Goal: Transaction & Acquisition: Purchase product/service

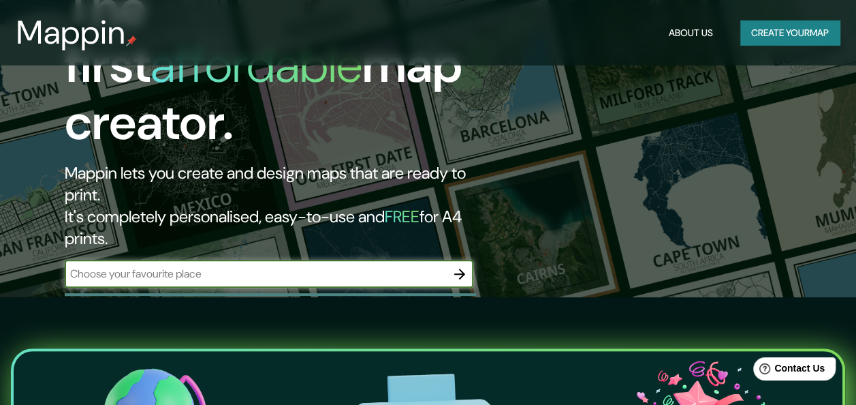
scroll to position [204, 0]
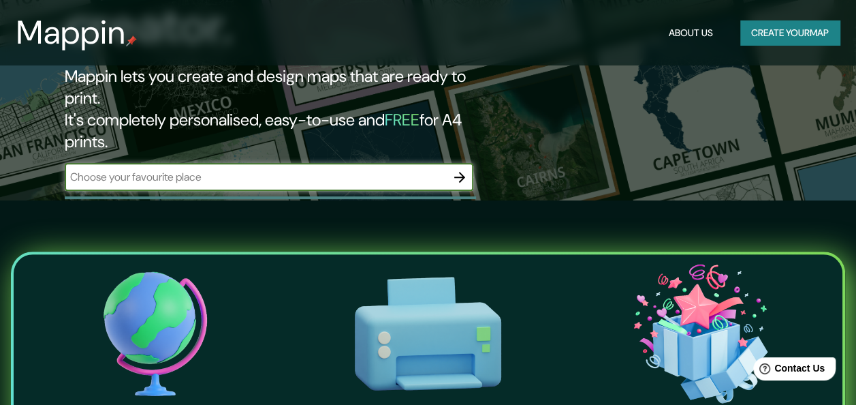
click at [264, 169] on input "text" at bounding box center [256, 177] width 382 height 16
type input "bratislava"
click at [461, 172] on icon "button" at bounding box center [459, 177] width 11 height 11
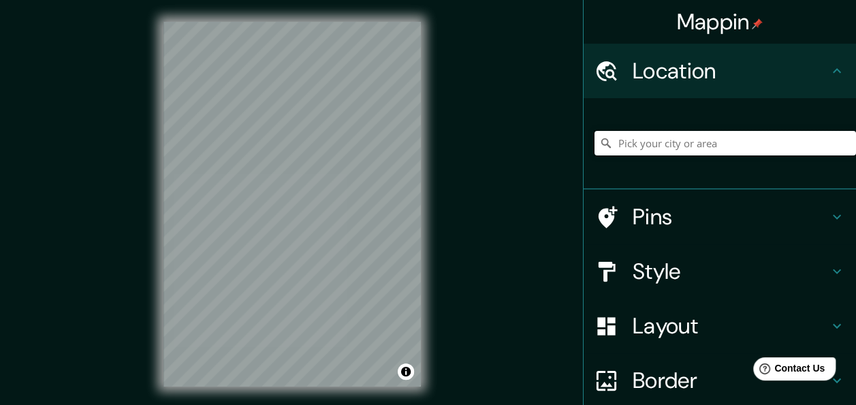
click at [634, 149] on input "Pick your city or area" at bounding box center [726, 143] width 262 height 25
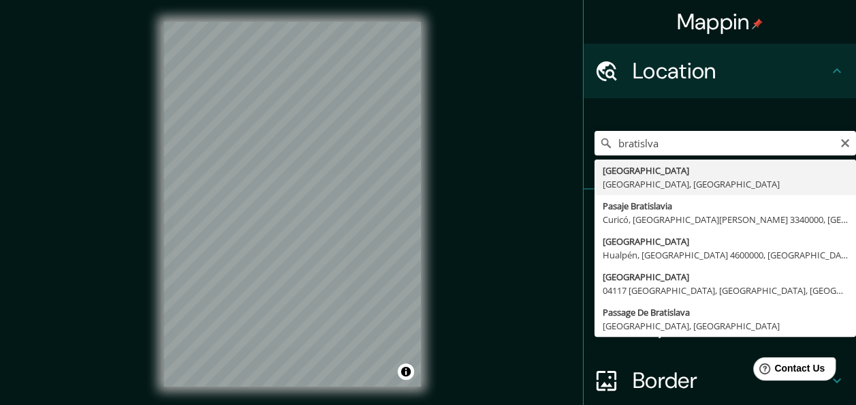
type input "[GEOGRAPHIC_DATA], [GEOGRAPHIC_DATA], [GEOGRAPHIC_DATA]"
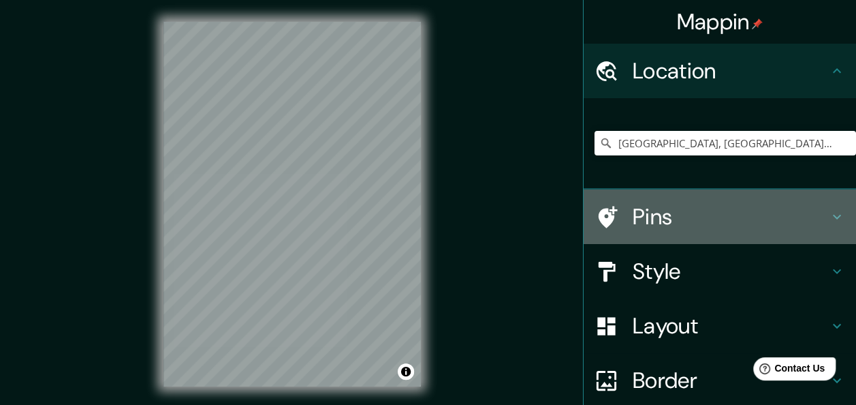
click at [651, 195] on div "Pins" at bounding box center [720, 216] width 273 height 55
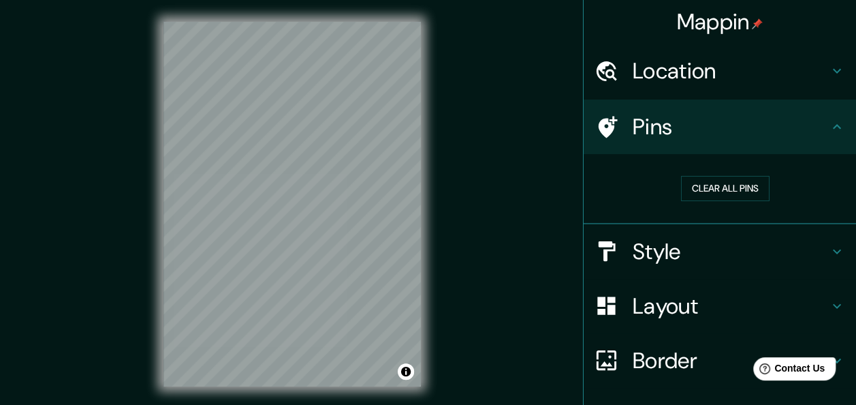
click at [687, 248] on h4 "Style" at bounding box center [731, 251] width 196 height 27
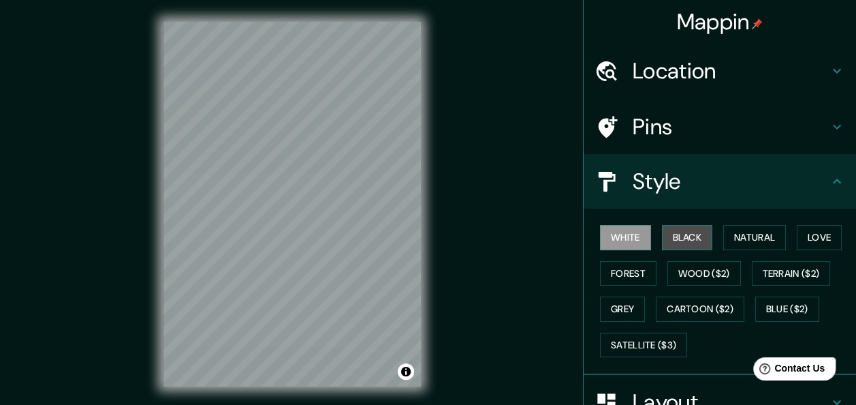
click at [679, 244] on button "Black" at bounding box center [687, 237] width 51 height 25
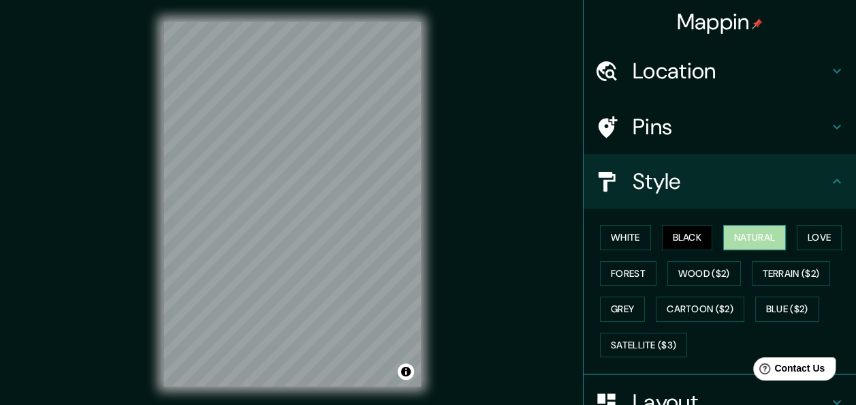
click at [743, 237] on button "Natural" at bounding box center [755, 237] width 63 height 25
click at [808, 239] on button "Love" at bounding box center [819, 237] width 45 height 25
click at [747, 238] on button "Natural" at bounding box center [755, 237] width 63 height 25
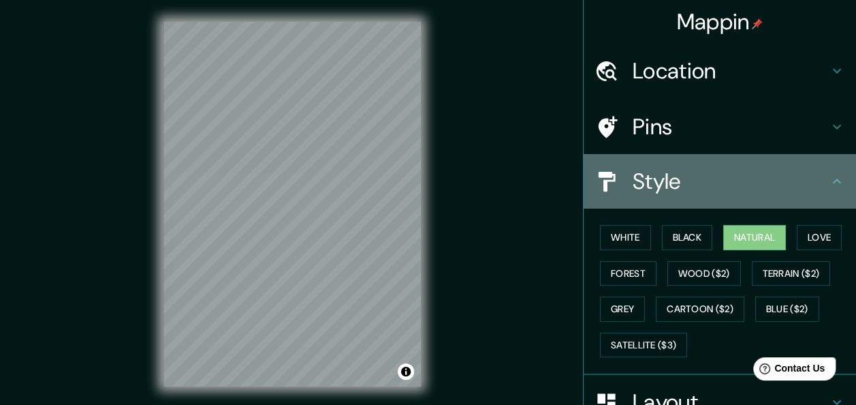
click at [671, 179] on h4 "Style" at bounding box center [731, 181] width 196 height 27
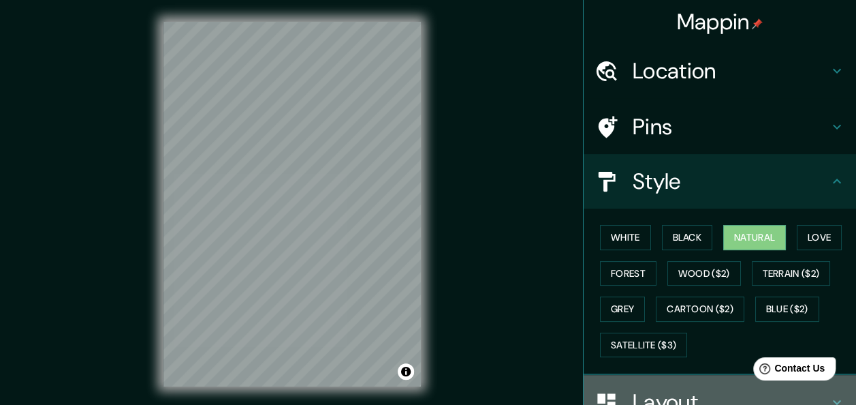
click at [664, 384] on div "Layout" at bounding box center [720, 402] width 273 height 55
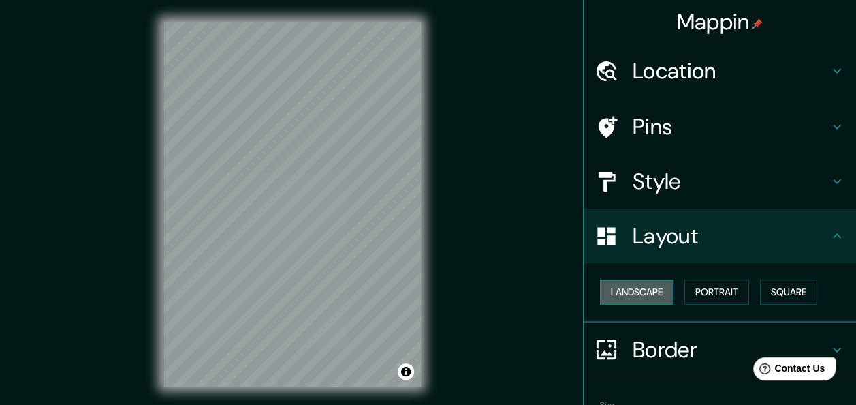
click at [638, 289] on button "Landscape" at bounding box center [637, 291] width 74 height 25
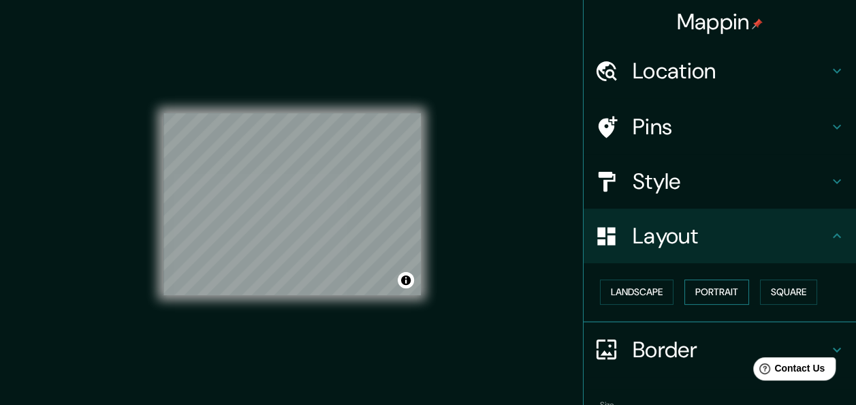
click at [728, 291] on button "Portrait" at bounding box center [717, 291] width 65 height 25
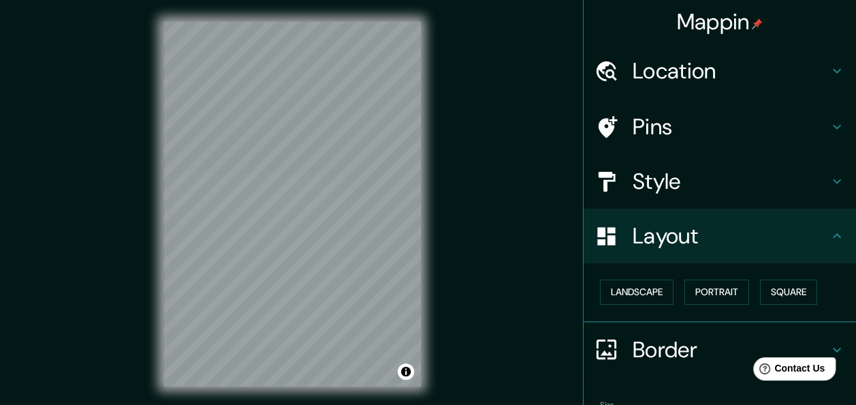
click at [813, 285] on div "Landscape Portrait Square" at bounding box center [726, 292] width 262 height 36
click at [791, 296] on button "Square" at bounding box center [788, 291] width 57 height 25
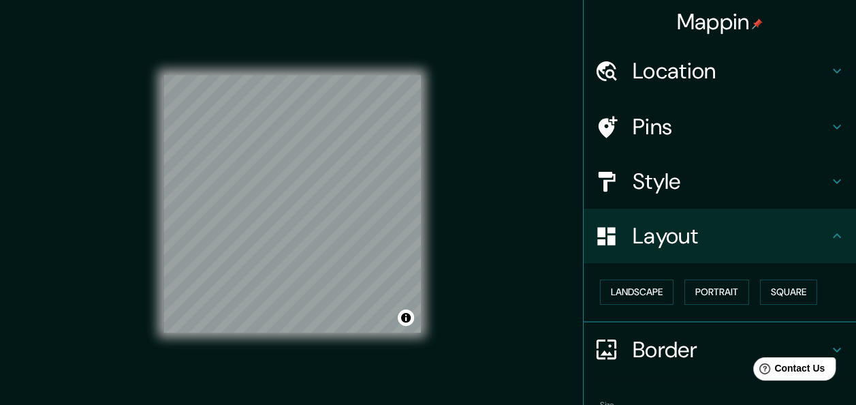
click at [445, 204] on div "Mappin Location Bratislava, Región de Bratislava, Eslovaquia Pins Style Layout …" at bounding box center [428, 215] width 856 height 430
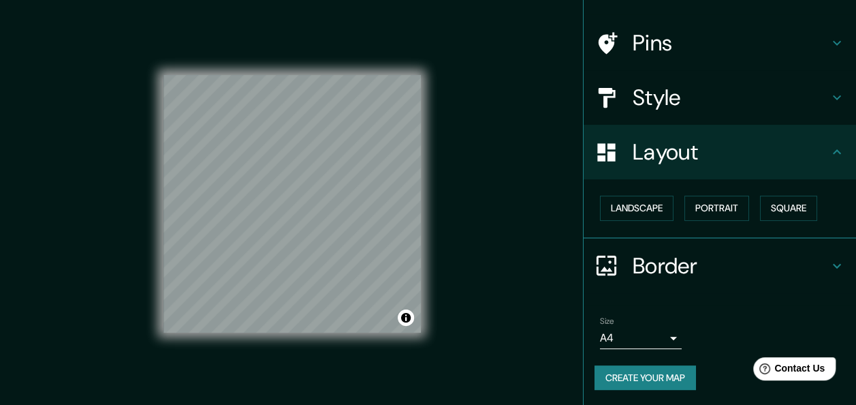
scroll to position [84, 0]
click at [666, 380] on button "Create your map" at bounding box center [646, 376] width 102 height 25
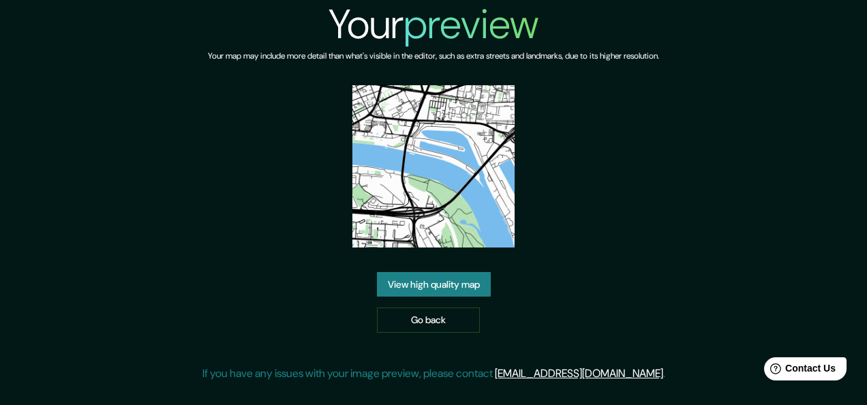
click at [605, 217] on div "Your preview Your map may include more detail than what's visible in the editor…" at bounding box center [433, 196] width 463 height 392
click at [407, 317] on link "Go back" at bounding box center [428, 319] width 103 height 25
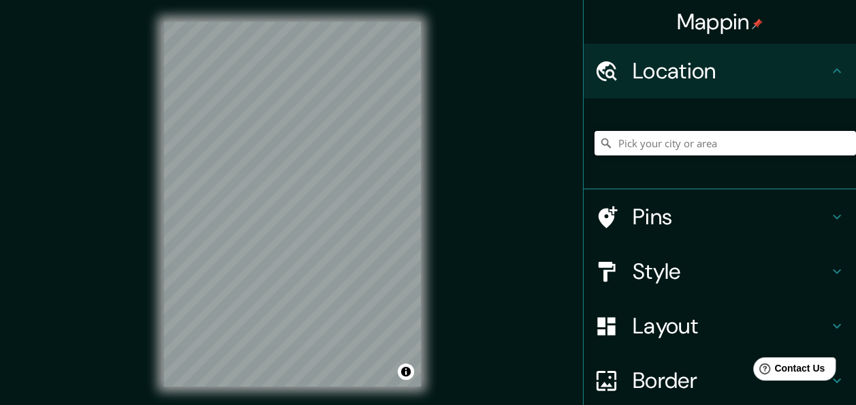
click at [788, 137] on input "Pick your city or area" at bounding box center [726, 143] width 262 height 25
type input "[GEOGRAPHIC_DATA], [GEOGRAPHIC_DATA], [GEOGRAPHIC_DATA]"
click at [696, 326] on h4 "Layout" at bounding box center [731, 325] width 196 height 27
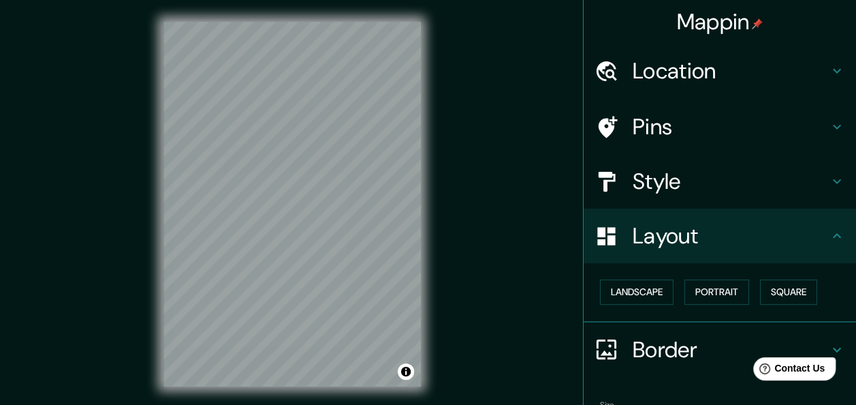
click at [673, 187] on h4 "Style" at bounding box center [731, 181] width 196 height 27
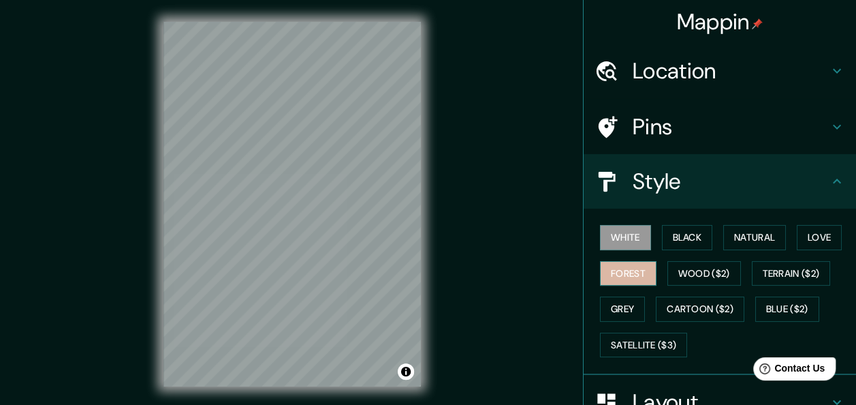
click at [628, 262] on button "Forest" at bounding box center [628, 273] width 57 height 25
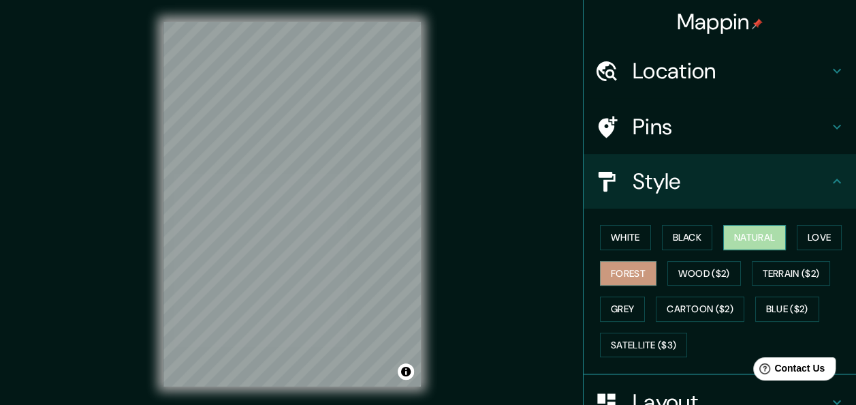
click at [743, 244] on button "Natural" at bounding box center [755, 237] width 63 height 25
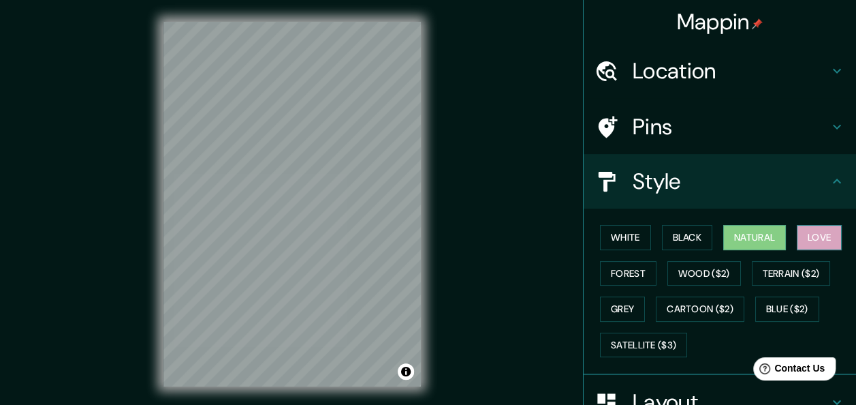
click at [815, 236] on button "Love" at bounding box center [819, 237] width 45 height 25
click at [676, 241] on button "Black" at bounding box center [687, 237] width 51 height 25
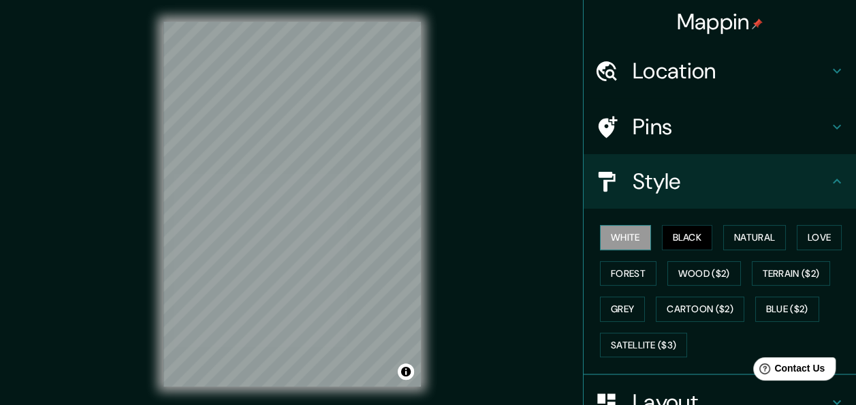
click at [608, 240] on button "White" at bounding box center [625, 237] width 51 height 25
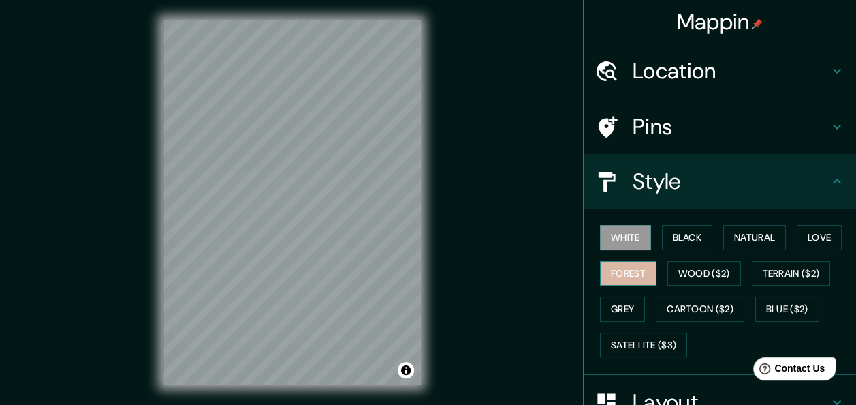
click at [601, 262] on button "Forest" at bounding box center [628, 273] width 57 height 25
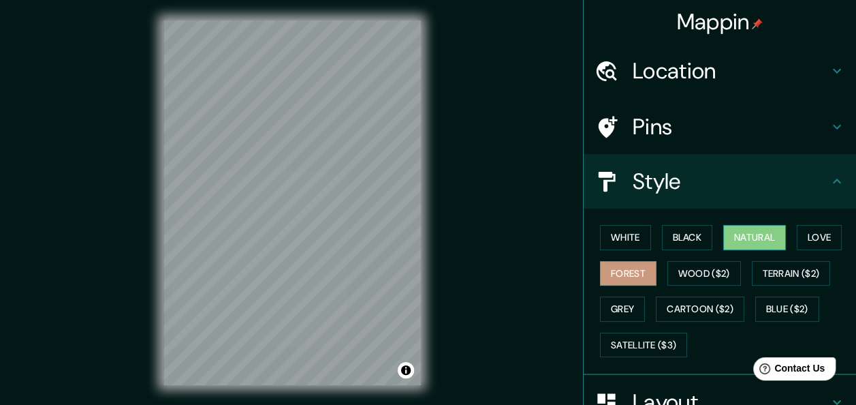
click at [768, 236] on button "Natural" at bounding box center [755, 237] width 63 height 25
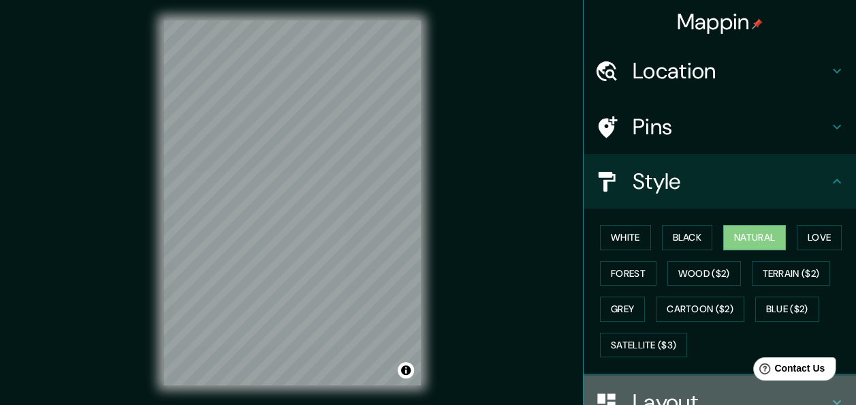
click at [696, 388] on h4 "Layout" at bounding box center [731, 401] width 196 height 27
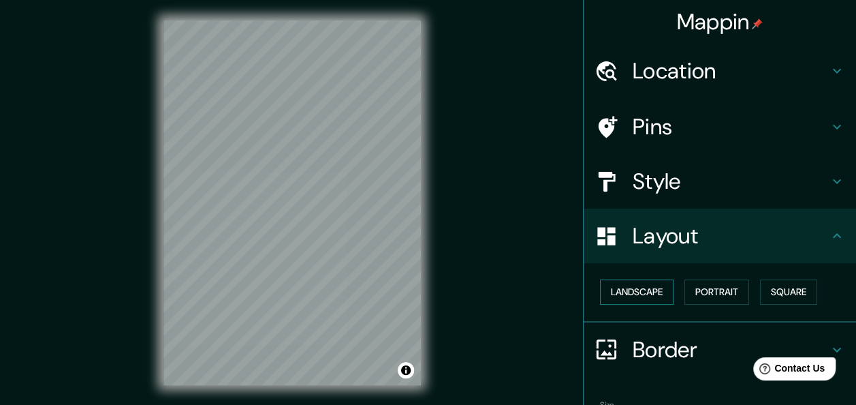
click at [644, 300] on button "Landscape" at bounding box center [637, 291] width 74 height 25
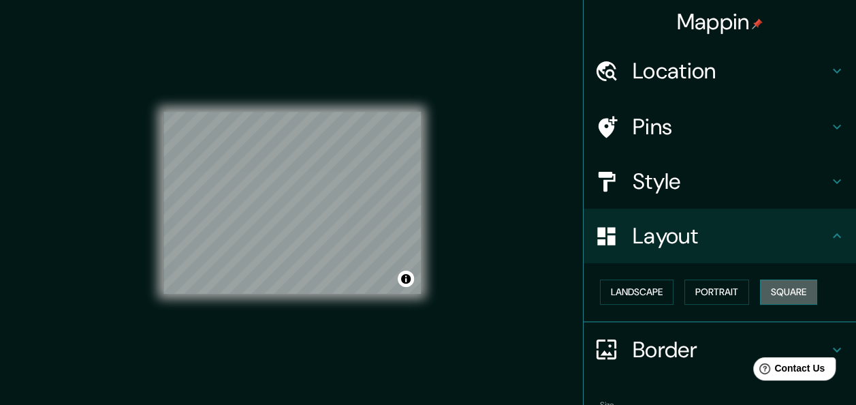
click at [807, 294] on button "Square" at bounding box center [788, 291] width 57 height 25
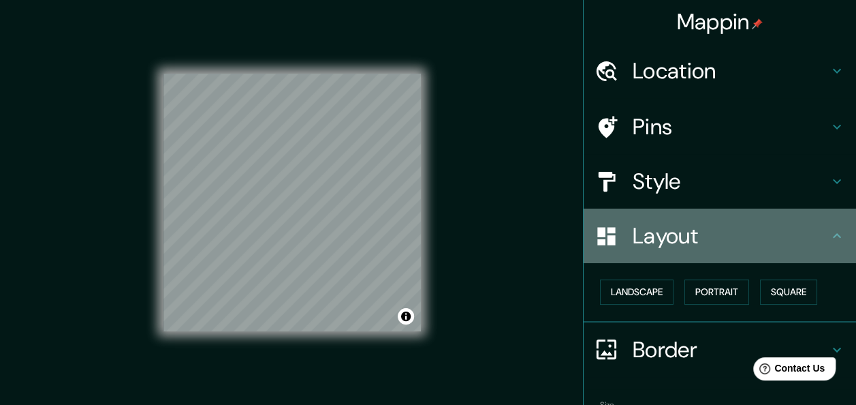
click at [639, 255] on div "Layout" at bounding box center [720, 235] width 273 height 55
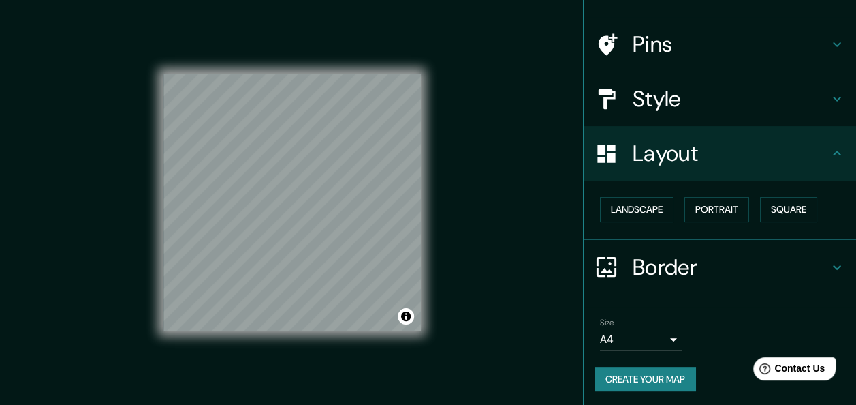
scroll to position [84, 0]
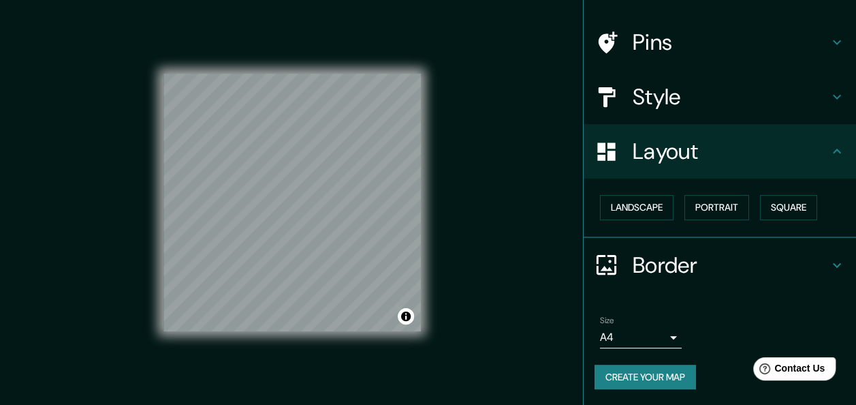
click at [620, 376] on button "Create your map" at bounding box center [646, 376] width 102 height 25
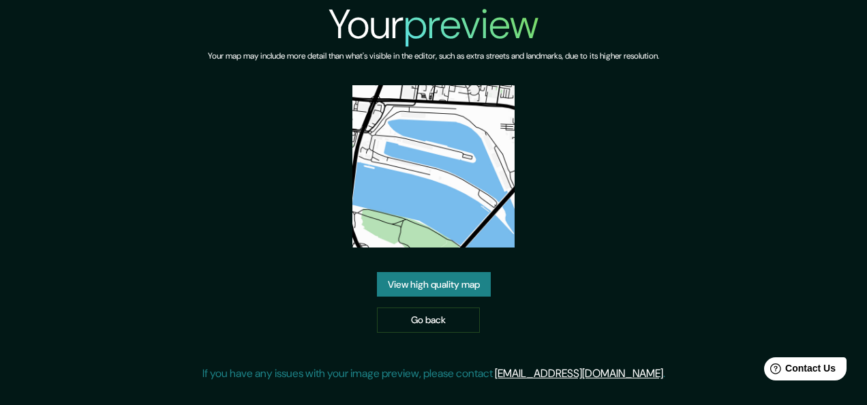
click at [665, 235] on div "Your preview Your map may include more detail than what's visible in the editor…" at bounding box center [433, 196] width 463 height 392
